Goal: Register for event/course

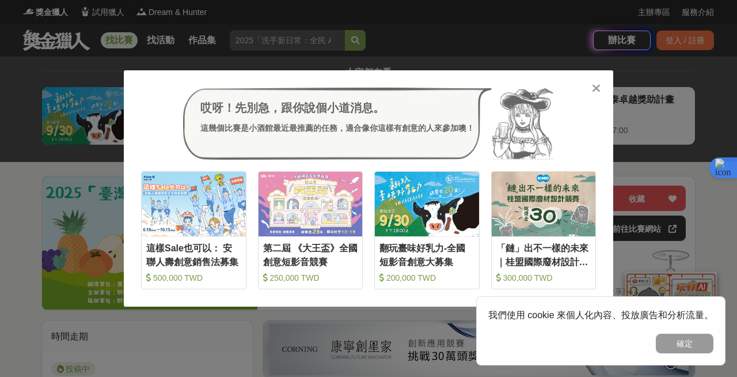
click at [593, 87] on icon at bounding box center [596, 88] width 9 height 12
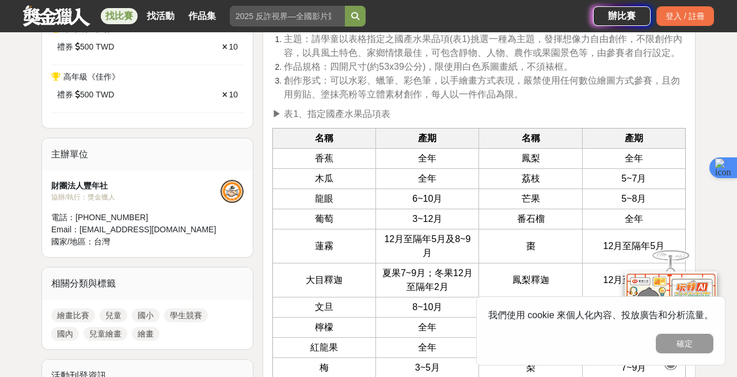
scroll to position [763, 0]
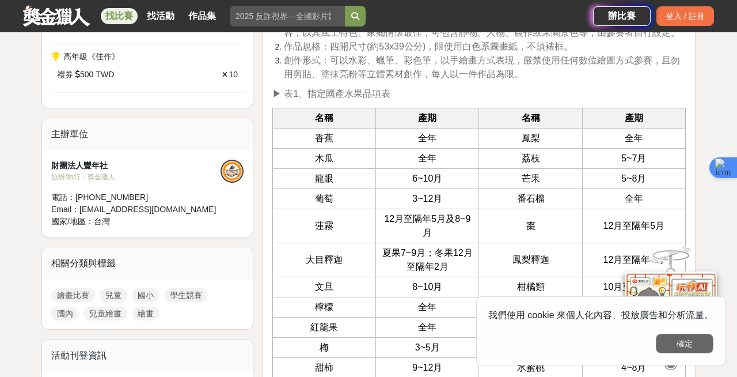
click at [696, 340] on button "確定" at bounding box center [685, 343] width 58 height 20
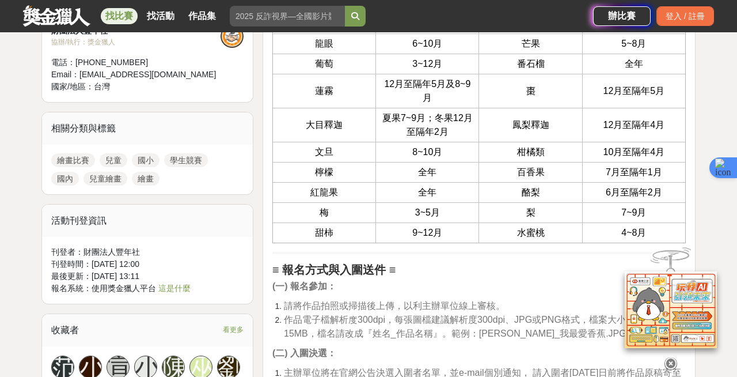
scroll to position [903, 0]
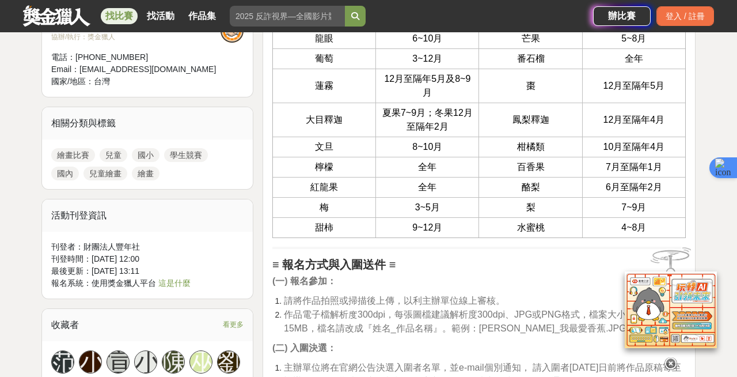
click at [669, 359] on icon at bounding box center [671, 363] width 13 height 13
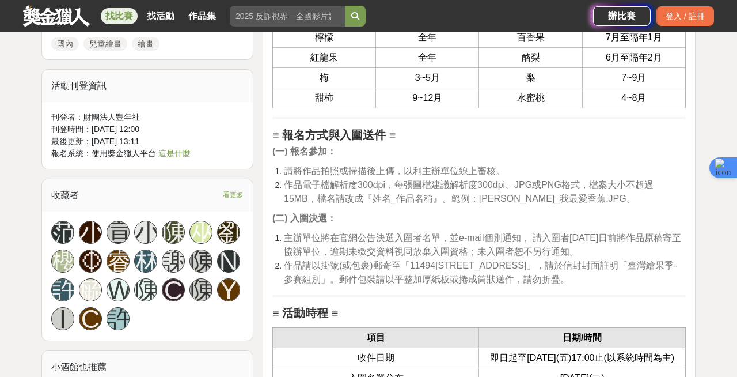
scroll to position [999, 0]
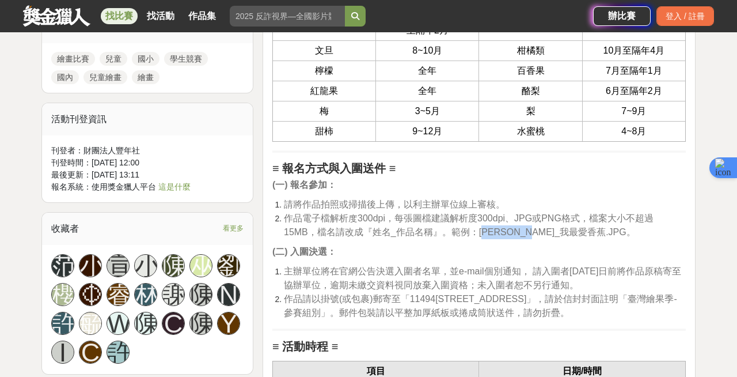
drag, startPoint x: 484, startPoint y: 235, endPoint x: 559, endPoint y: 234, distance: 74.9
click at [559, 234] on span "作品電子檔解析度300dpi，每張圖檔建議解析度300dpi、JPG或PNG格式，檔案大小不超過15MB，檔名請改成『姓名_作品名稱』。範例：[PERSON_…" at bounding box center [469, 225] width 370 height 24
click at [486, 255] on p "(二) 入圍決選：" at bounding box center [478, 252] width 413 height 14
drag, startPoint x: 481, startPoint y: 229, endPoint x: 557, endPoint y: 234, distance: 76.2
click at [557, 234] on span "作品電子檔解析度300dpi，每張圖檔建議解析度300dpi、JPG或PNG格式，檔案大小不超過15MB，檔名請改成『姓名_作品名稱』。範例：[PERSON_…" at bounding box center [469, 225] width 370 height 24
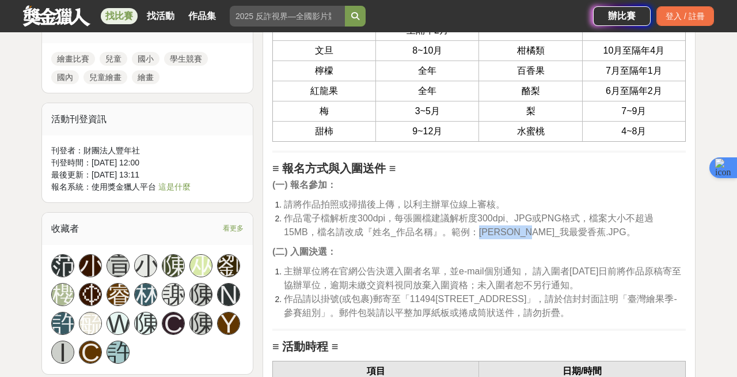
click at [553, 255] on p "(二) 入圍決選：" at bounding box center [478, 252] width 413 height 14
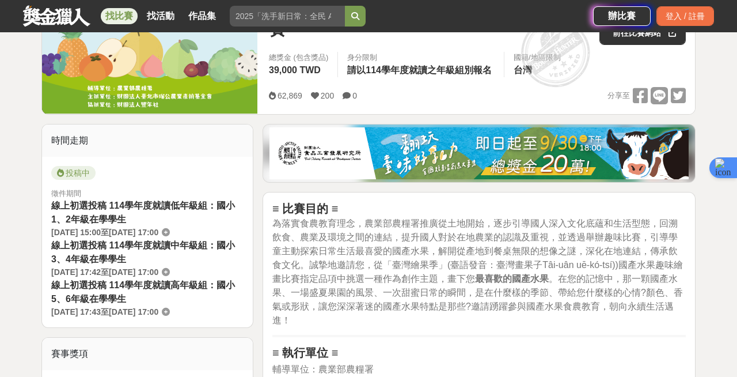
scroll to position [0, 0]
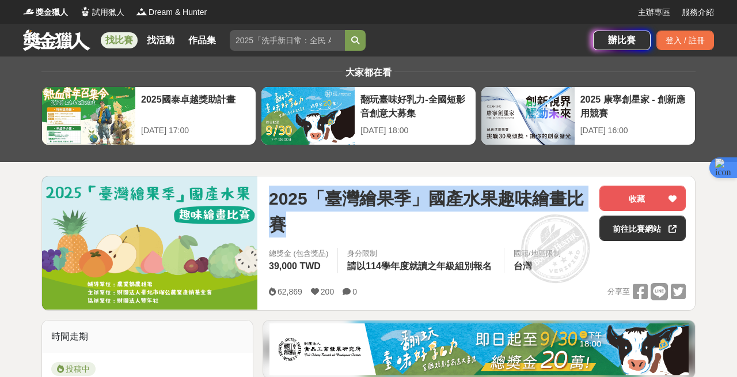
copy span "2025「臺灣繪果季」國產水果趣味繪畫比賽"
drag, startPoint x: 270, startPoint y: 199, endPoint x: 302, endPoint y: 219, distance: 37.7
click at [302, 219] on span "2025「臺灣繪果季」國產水果趣味繪畫比賽" at bounding box center [429, 211] width 321 height 52
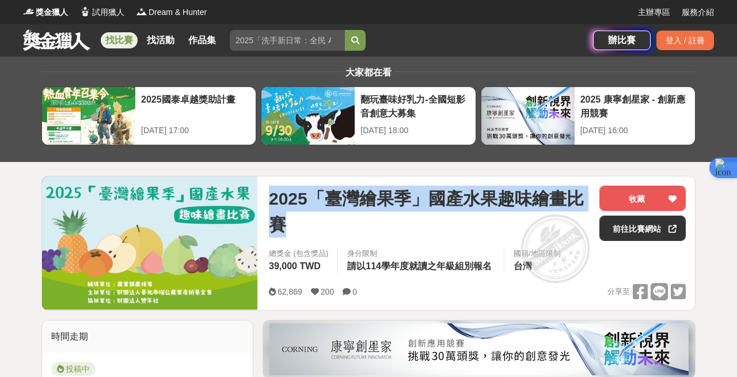
copy span "2025「臺灣繪果季」國產水果趣味繪畫比賽"
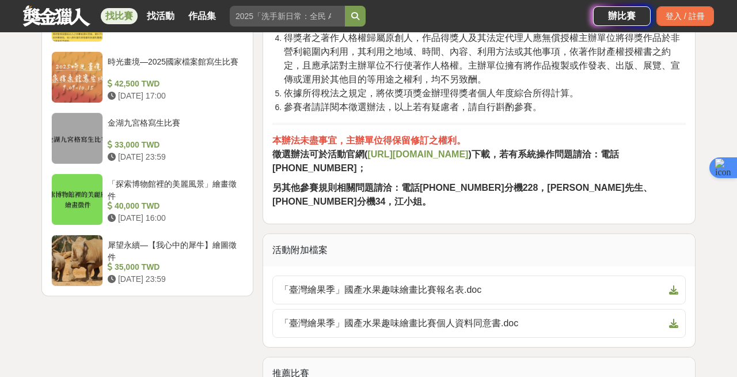
scroll to position [1857, 0]
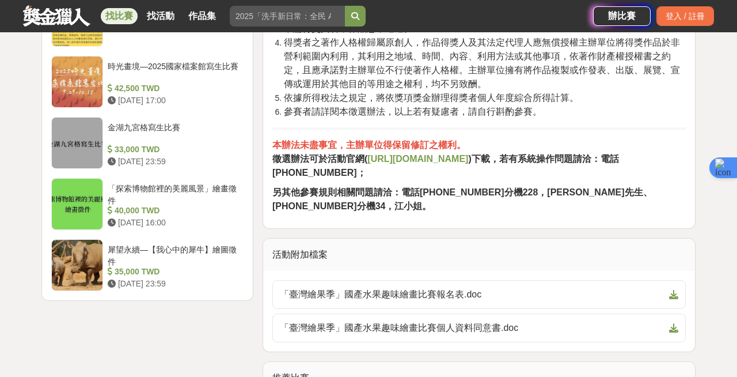
click at [409, 164] on strong "[URL][DOMAIN_NAME]" at bounding box center [417, 159] width 101 height 10
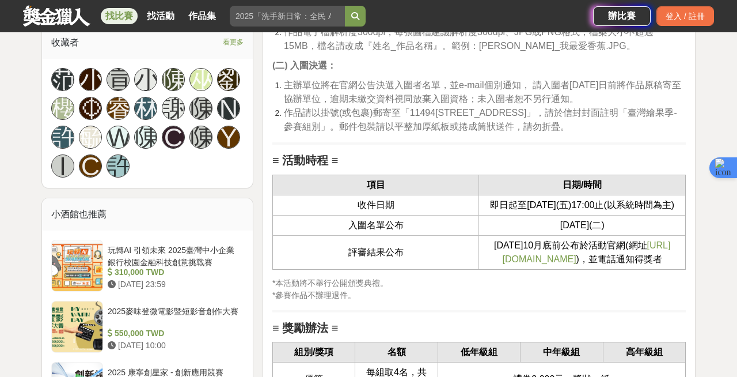
scroll to position [1155, 0]
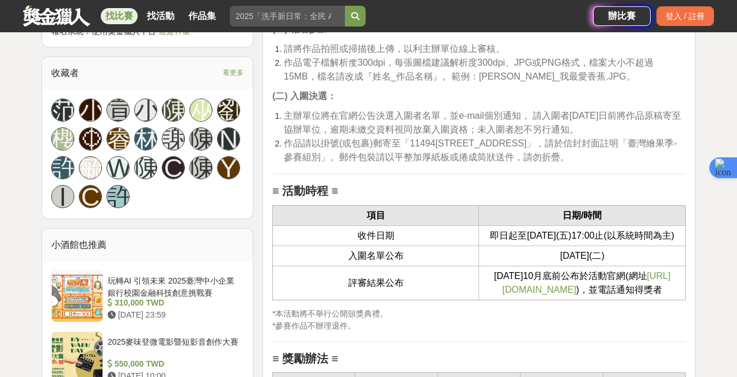
click at [542, 294] on span "[URL][DOMAIN_NAME]" at bounding box center [587, 283] width 168 height 24
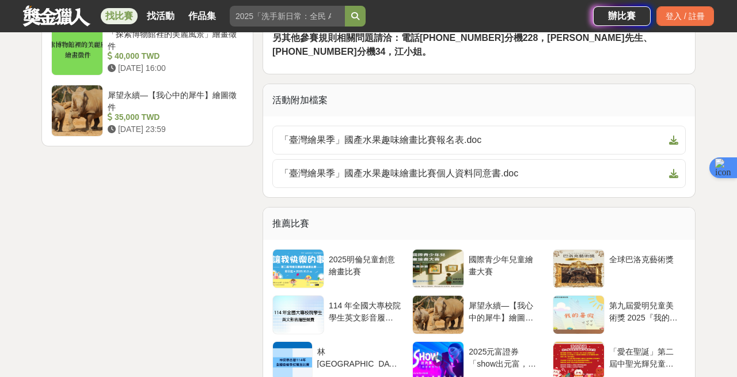
scroll to position [2006, 0]
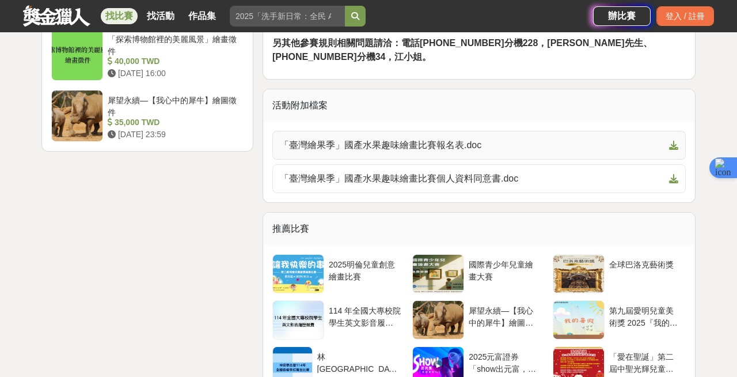
click at [390, 140] on span "「臺灣繪果季」國產水果趣味繪畫比賽報名表.doc" at bounding box center [472, 145] width 385 height 14
click at [403, 176] on span "「臺灣繪果季」國產水果趣味繪畫比賽個人資料同意書.doc" at bounding box center [472, 179] width 385 height 14
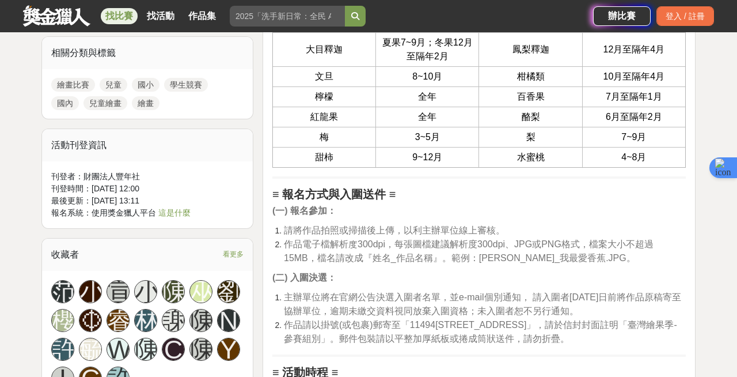
scroll to position [971, 0]
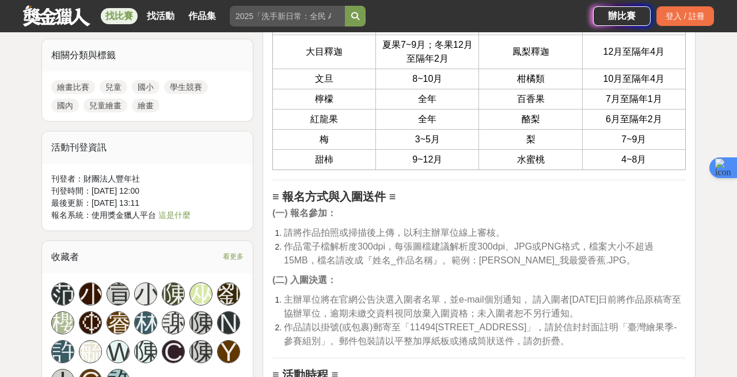
click at [184, 215] on link "這是什麼" at bounding box center [174, 214] width 32 height 9
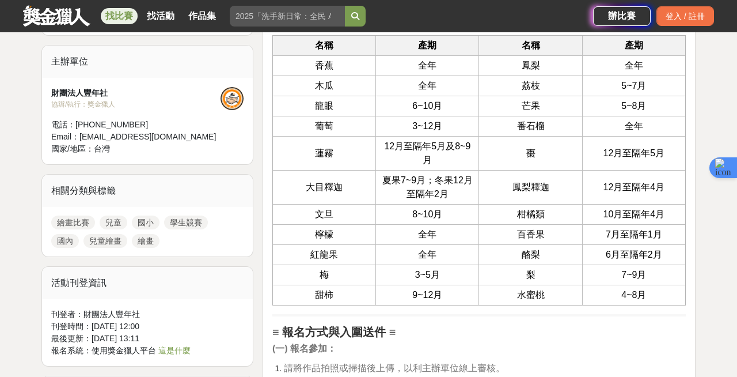
scroll to position [829, 0]
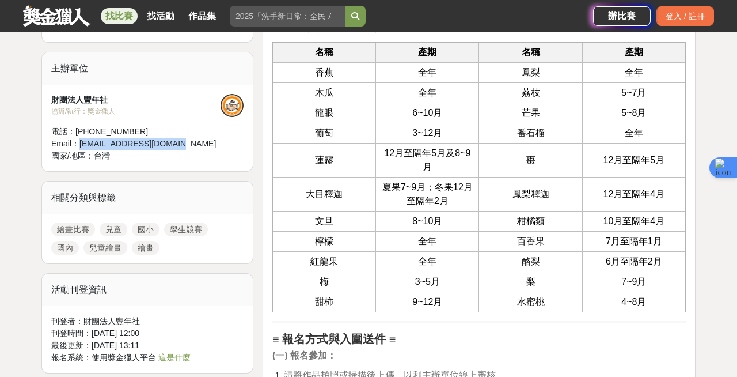
drag, startPoint x: 176, startPoint y: 145, endPoint x: 78, endPoint y: 143, distance: 97.3
click at [78, 143] on div "Email： taiwanfruit@bhuntr.com" at bounding box center [135, 144] width 169 height 12
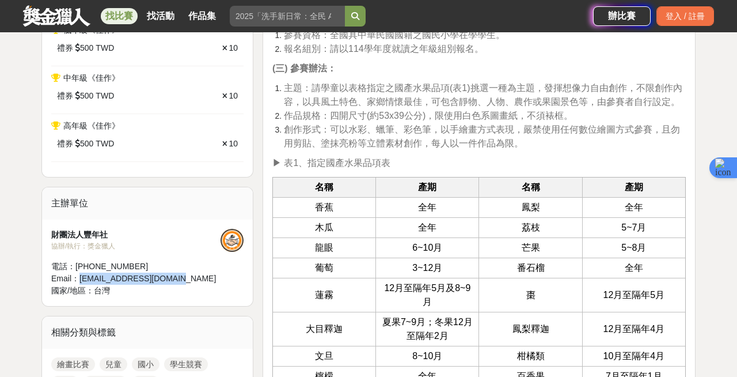
scroll to position [699, 0]
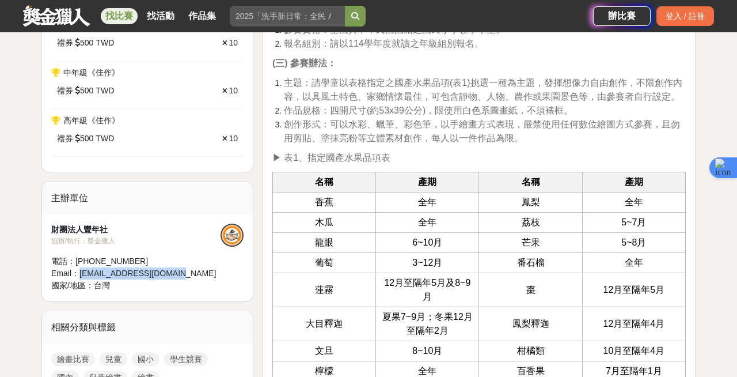
copy div "taiwanfruit@bhuntr.com"
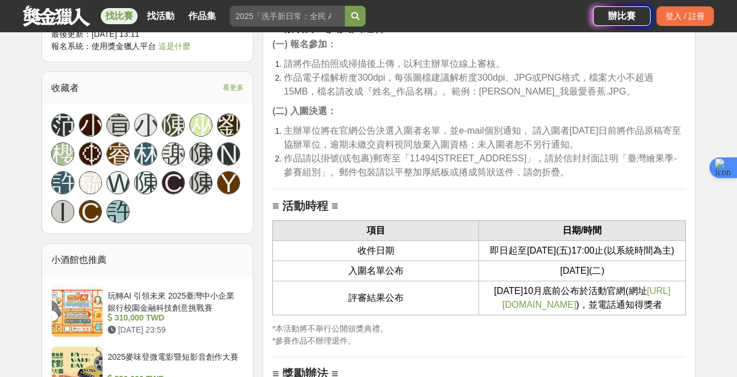
scroll to position [1318, 0]
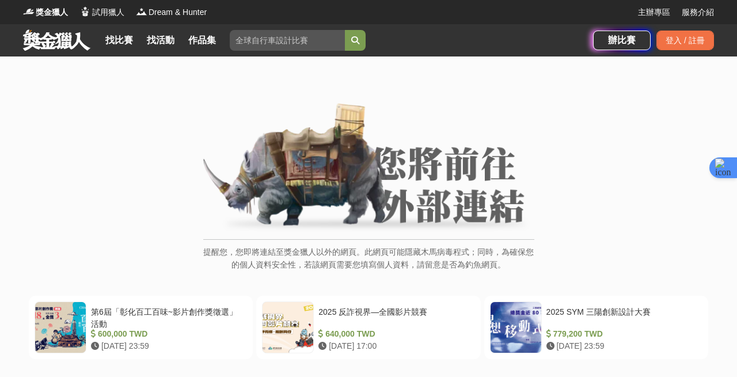
click at [385, 185] on img at bounding box center [368, 168] width 331 height 130
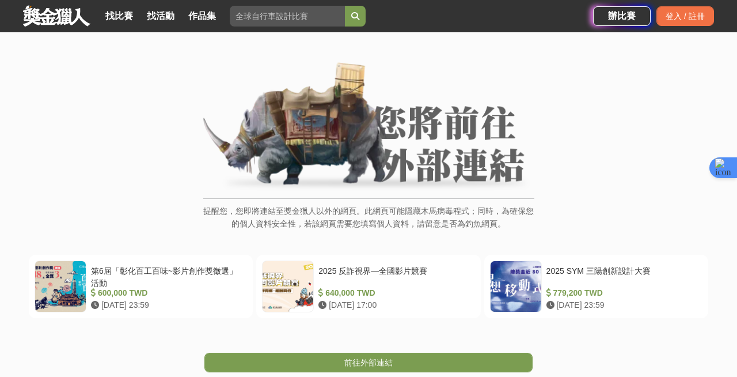
scroll to position [44, 0]
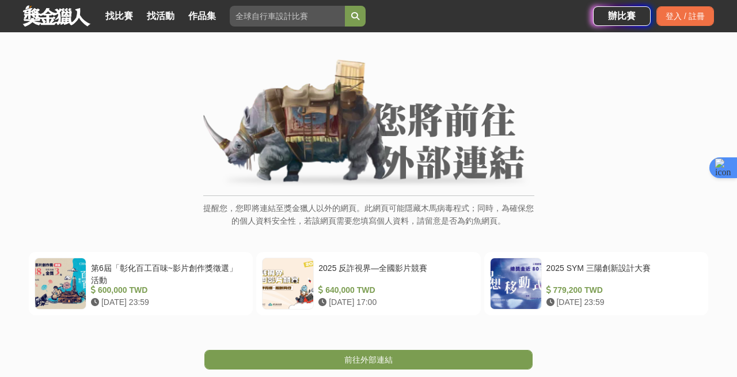
click at [374, 216] on p "提醒您，您即將連結至獎金獵人以外的網頁。此網頁可能隱藏木馬病毒程式；同時，為確保您的個人資料安全性，若該網頁需要您填寫個人資料，請留意是否為釣魚網頁。" at bounding box center [368, 220] width 331 height 37
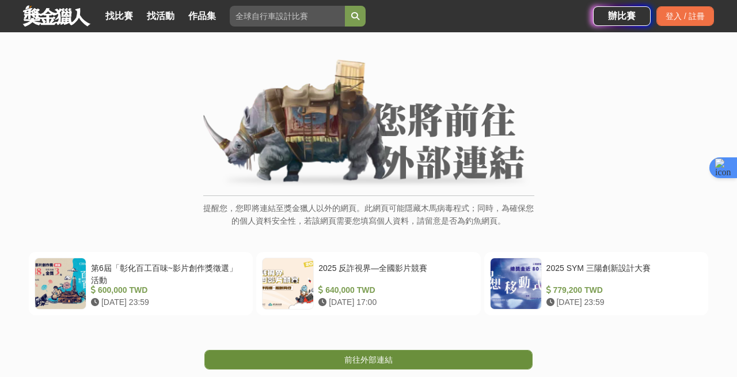
click at [336, 361] on link "前往外部連結" at bounding box center [368, 360] width 328 height 20
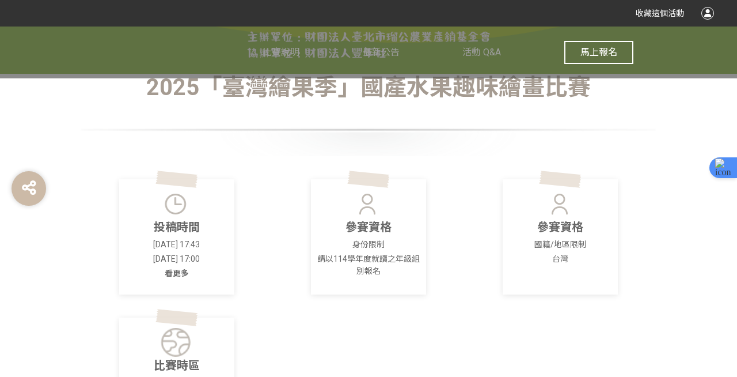
scroll to position [231, 0]
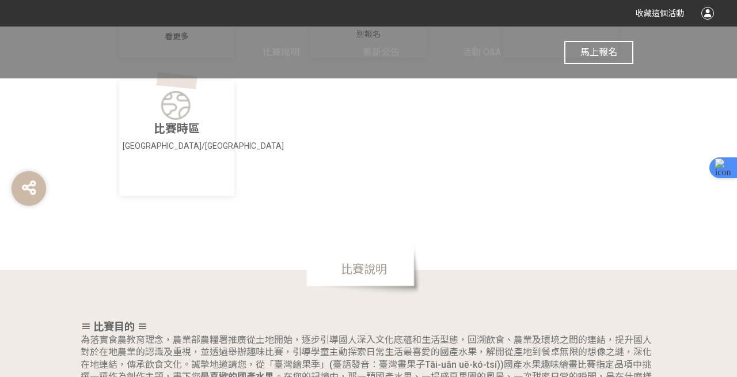
scroll to position [247, 0]
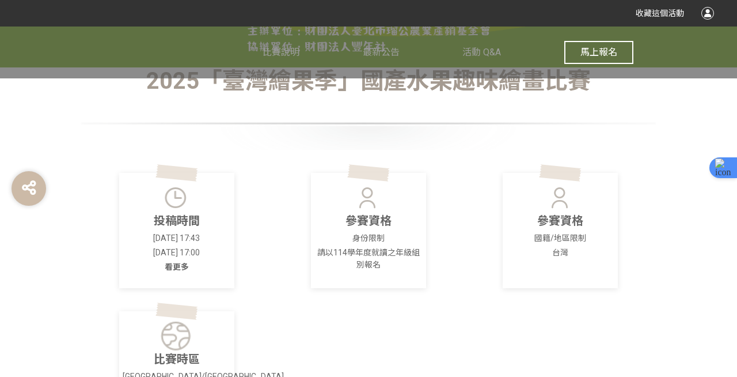
click at [346, 215] on p "參賽資格" at bounding box center [368, 220] width 108 height 17
click at [507, 213] on p "參賽資格" at bounding box center [560, 220] width 108 height 17
click at [167, 236] on p "[DATE] 17:43" at bounding box center [177, 238] width 108 height 12
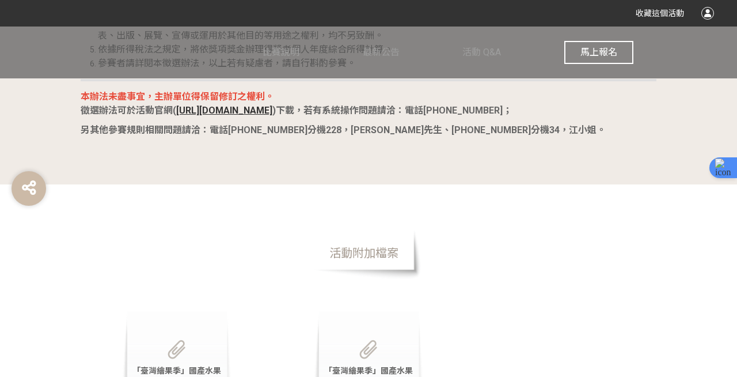
scroll to position [2448, 0]
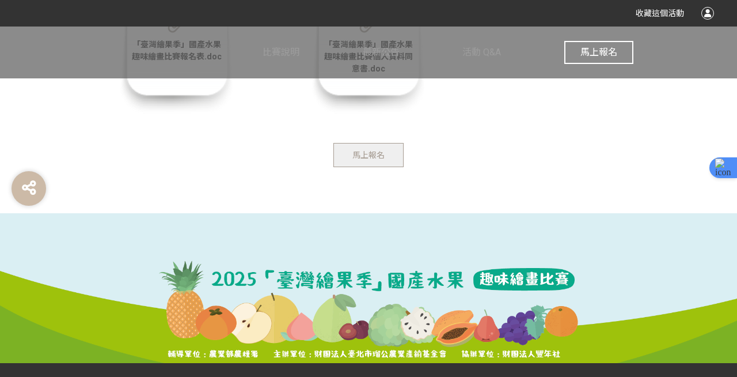
click at [378, 155] on span "馬上報名" at bounding box center [368, 154] width 32 height 9
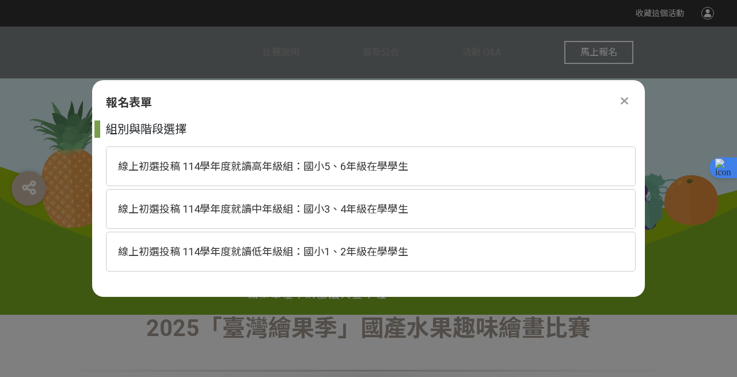
scroll to position [0, 0]
click at [490, 154] on div "線上初選投稿 114學年度就讀高年級組：國小5、6年級在學學生" at bounding box center [371, 166] width 530 height 40
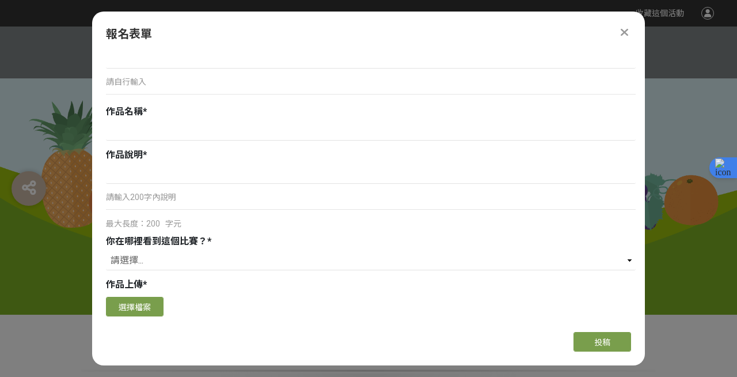
scroll to position [1280, 0]
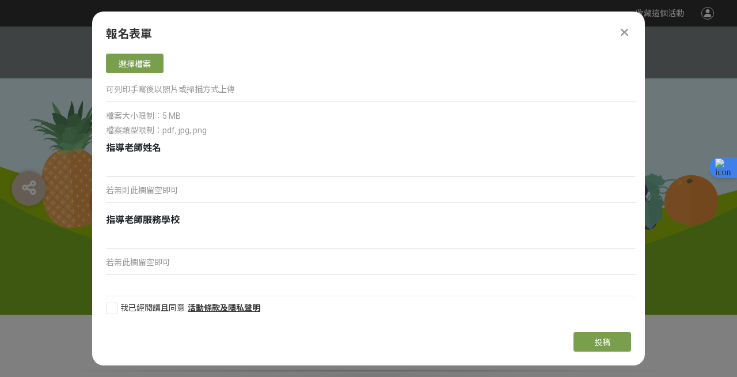
click at [625, 29] on icon at bounding box center [624, 32] width 7 height 12
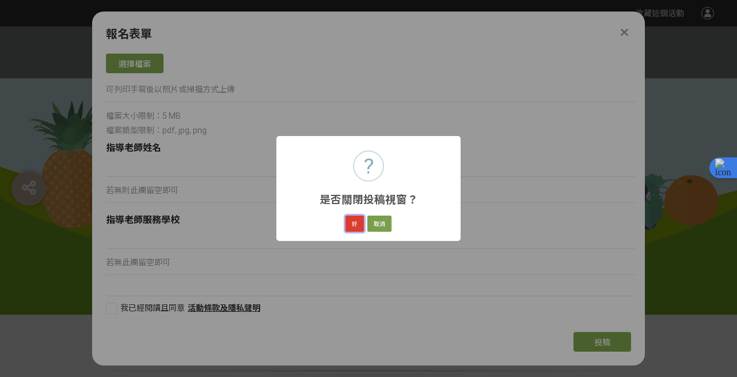
click at [352, 225] on button "好" at bounding box center [355, 223] width 18 height 16
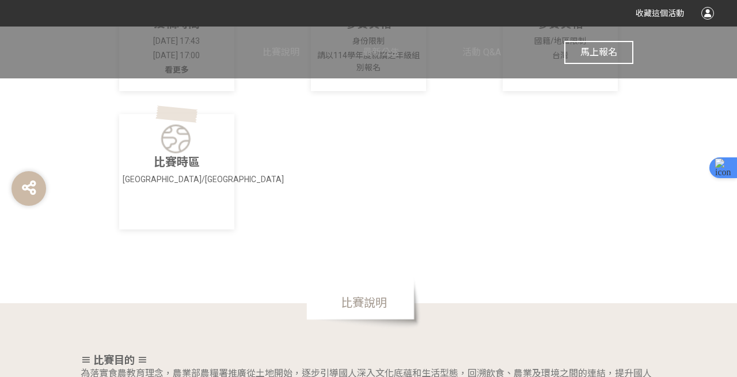
scroll to position [171, 0]
